Goal: Task Accomplishment & Management: Use online tool/utility

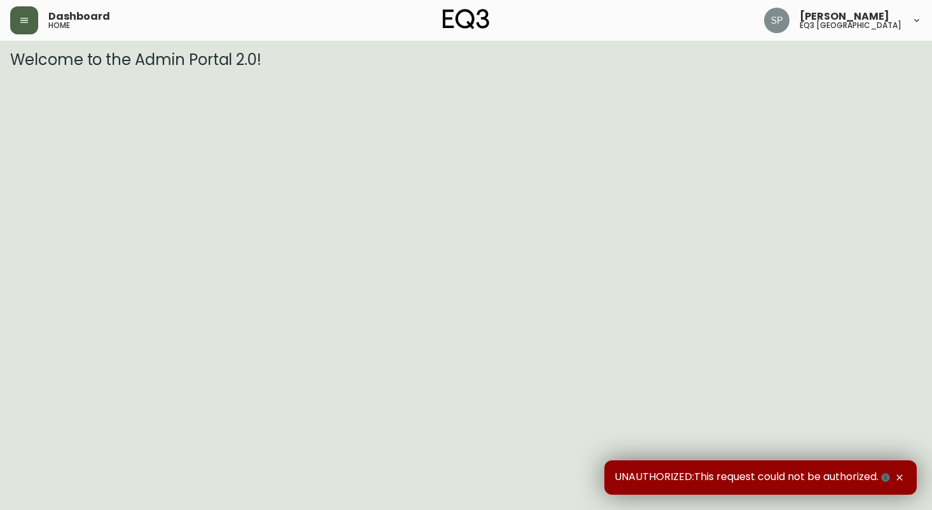
click at [29, 24] on button "button" at bounding box center [24, 20] width 28 height 28
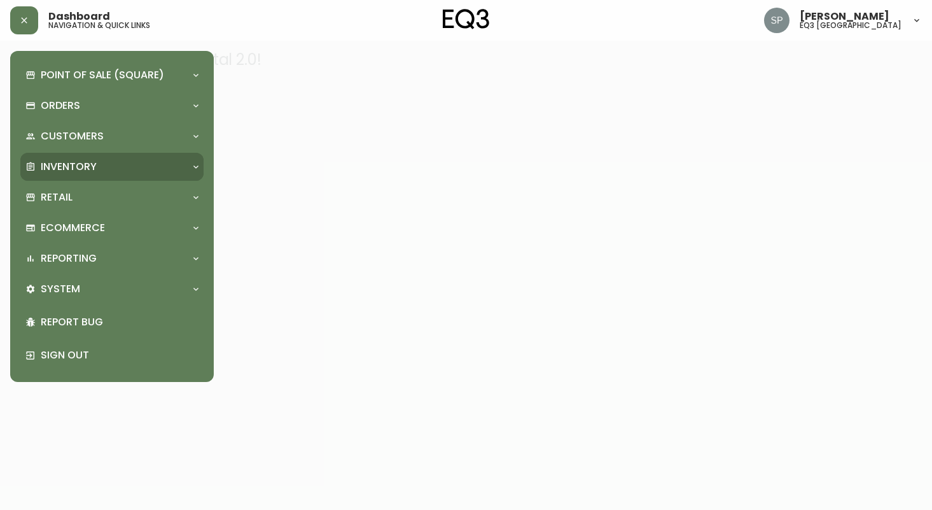
click at [101, 170] on div "Inventory" at bounding box center [105, 167] width 160 height 14
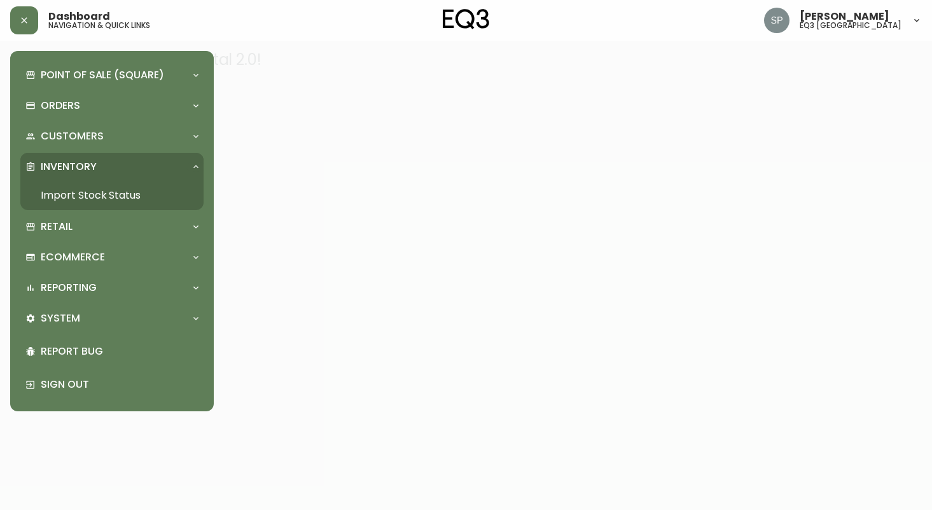
click at [102, 194] on link "Import Stock Status" at bounding box center [111, 195] width 183 height 29
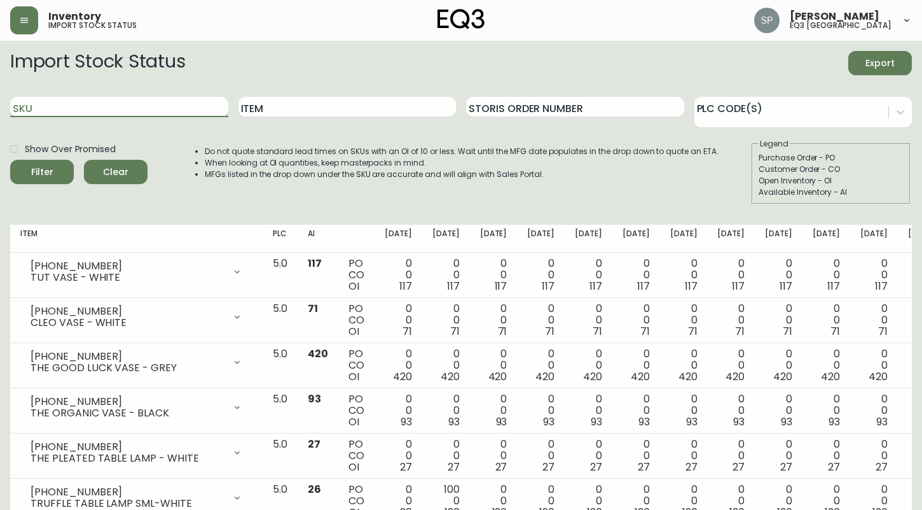
click at [104, 101] on input "SKU" at bounding box center [119, 107] width 218 height 20
click at [62, 99] on input "SKU" at bounding box center [119, 107] width 218 height 20
click at [30, 170] on span "Filter" at bounding box center [41, 172] width 43 height 16
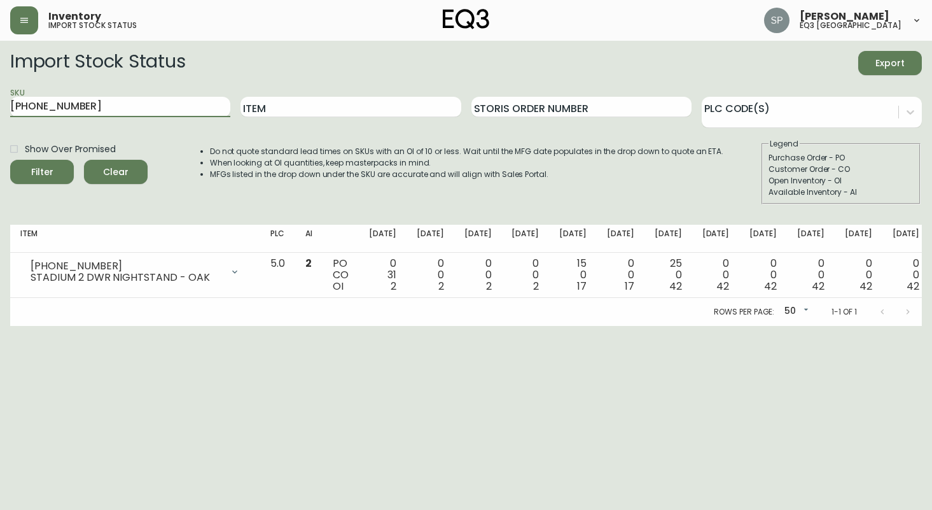
drag, startPoint x: 106, startPoint y: 108, endPoint x: -30, endPoint y: 94, distance: 136.2
click at [0, 94] on html "Inventory import stock status [PERSON_NAME] eq3 [GEOGRAPHIC_DATA] Import Stock …" at bounding box center [466, 163] width 932 height 326
type input "3020-845-15-a"
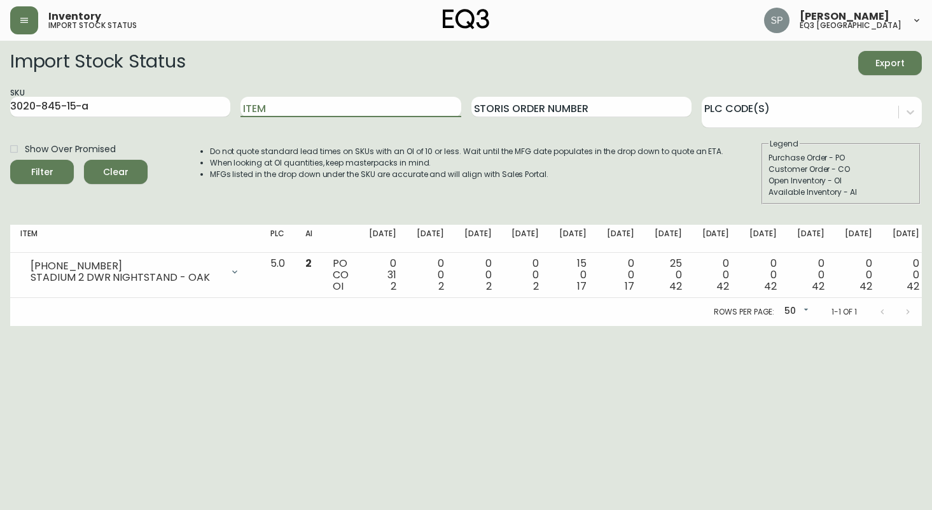
click at [53, 177] on span "Filter" at bounding box center [41, 172] width 43 height 16
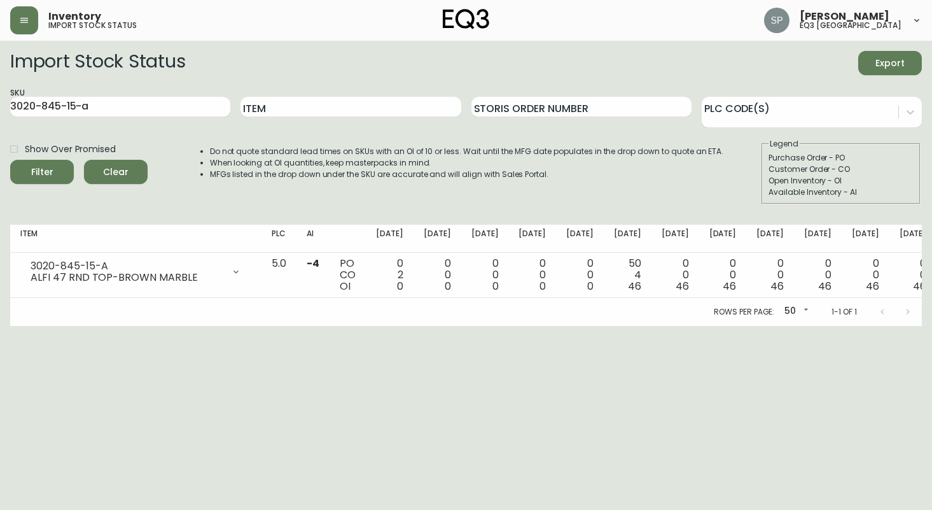
click at [52, 326] on html "Inventory import stock status [PERSON_NAME] eq3 [GEOGRAPHIC_DATA] Import Stock …" at bounding box center [466, 163] width 932 height 326
